Goal: Task Accomplishment & Management: Manage account settings

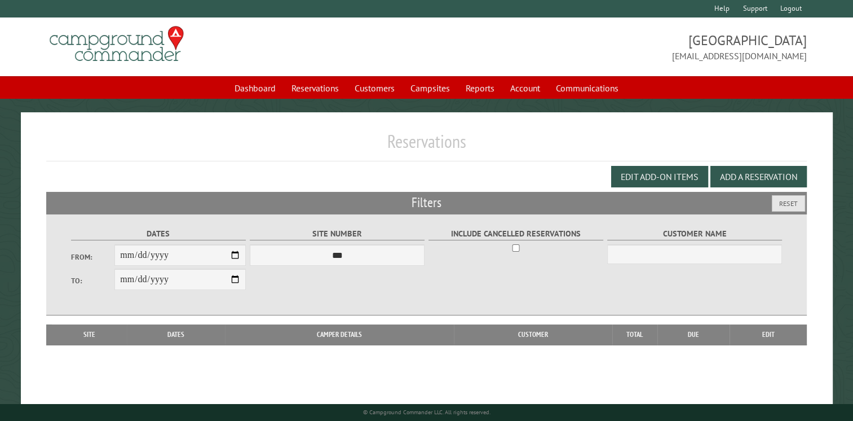
click at [300, 169] on div "Edit Add-on Items Add a Reservation" at bounding box center [426, 176] width 761 height 30
click at [494, 138] on h1 "Reservations" at bounding box center [426, 145] width 761 height 31
click at [156, 83] on ul "Dashboard Reservations Customers Campsites Reports Account Communications" at bounding box center [426, 87] width 853 height 23
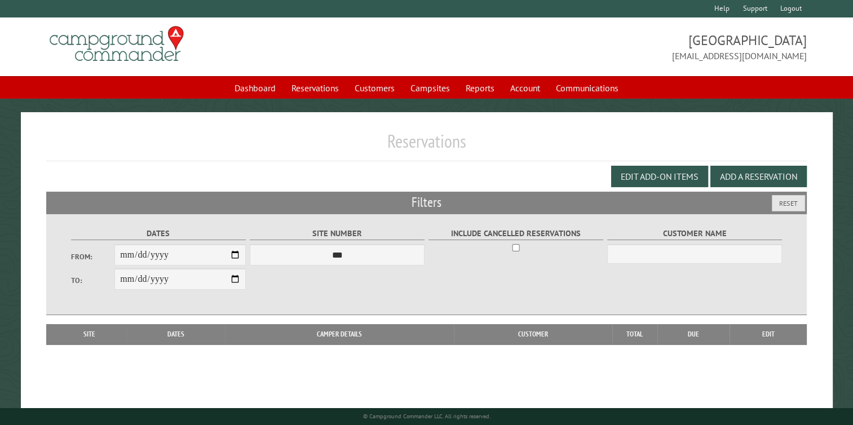
click at [301, 135] on h1 "Reservations" at bounding box center [426, 145] width 761 height 31
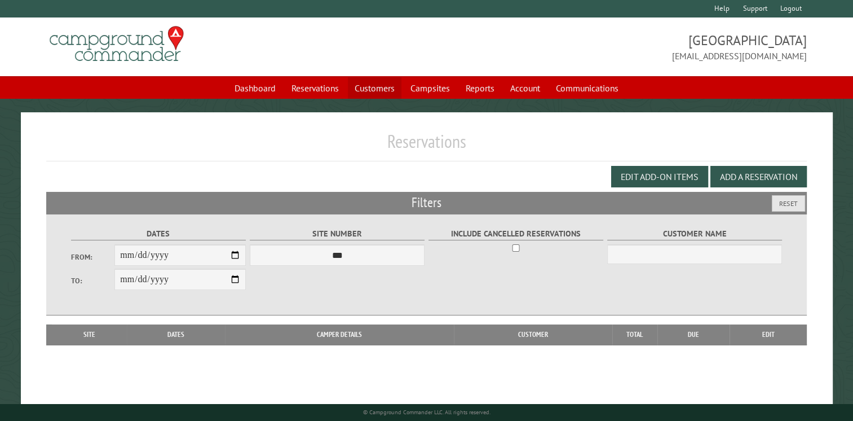
click at [372, 87] on link "Customers" at bounding box center [375, 87] width 54 height 21
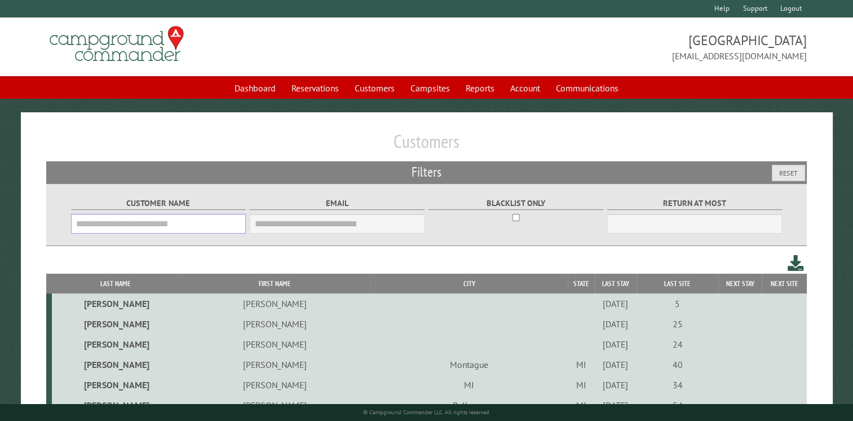
drag, startPoint x: 173, startPoint y: 224, endPoint x: 164, endPoint y: 222, distance: 8.8
click at [172, 224] on input "Customer Name" at bounding box center [158, 224] width 175 height 20
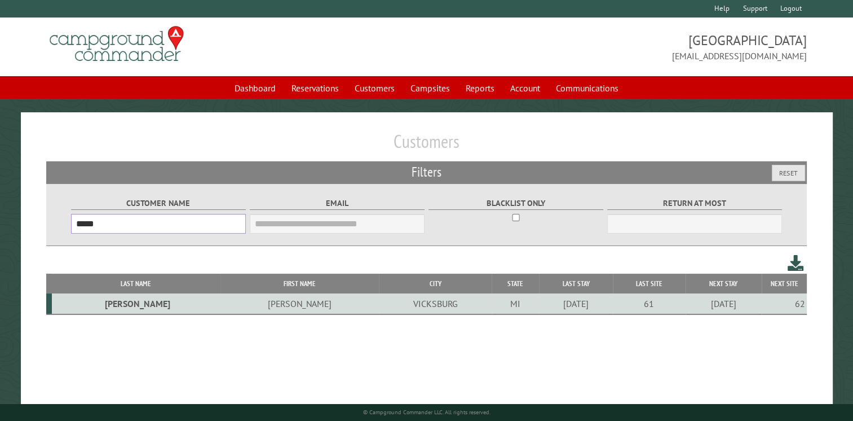
type input "*****"
click at [106, 305] on td "[PERSON_NAME]" at bounding box center [136, 303] width 169 height 21
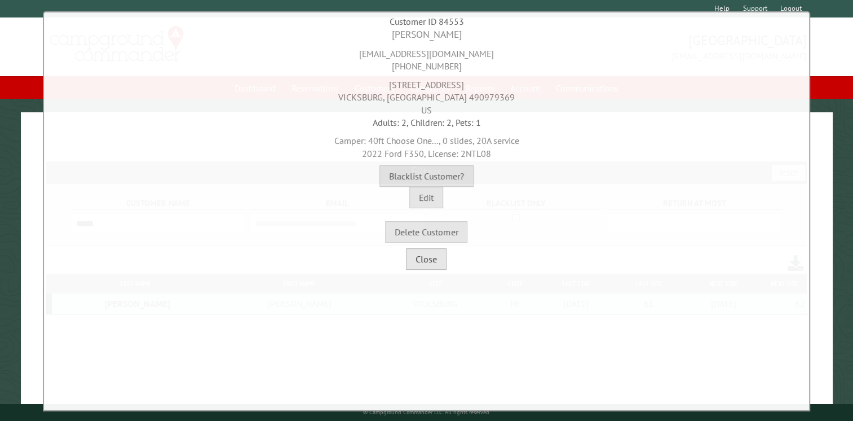
click at [424, 260] on button "Close" at bounding box center [426, 258] width 41 height 21
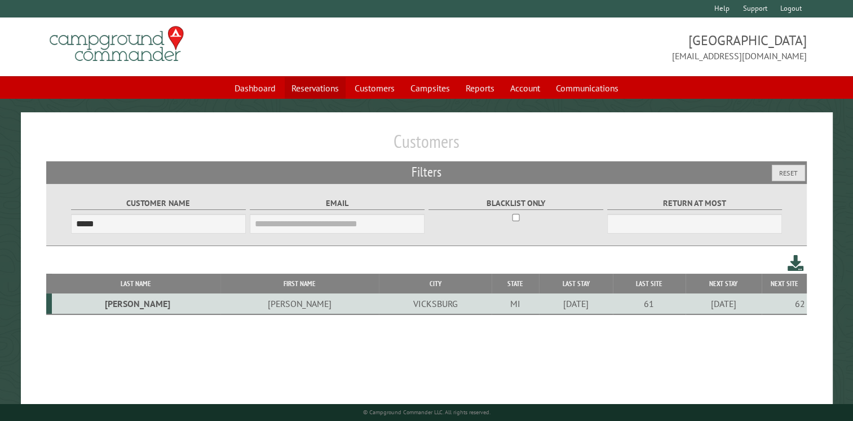
click at [306, 87] on link "Reservations" at bounding box center [315, 87] width 61 height 21
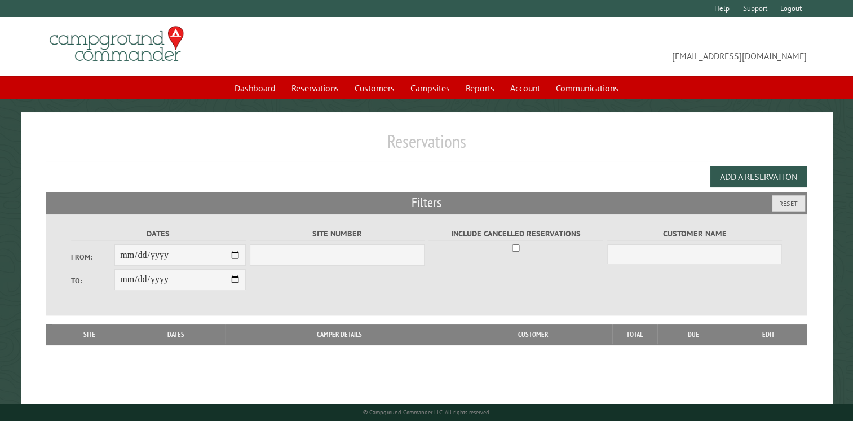
select select "***"
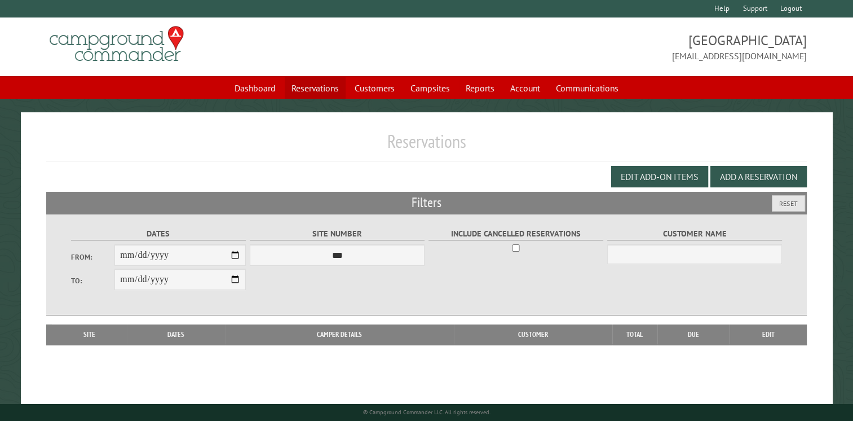
click at [305, 89] on link "Reservations" at bounding box center [315, 87] width 61 height 21
